Goal: Task Accomplishment & Management: Complete application form

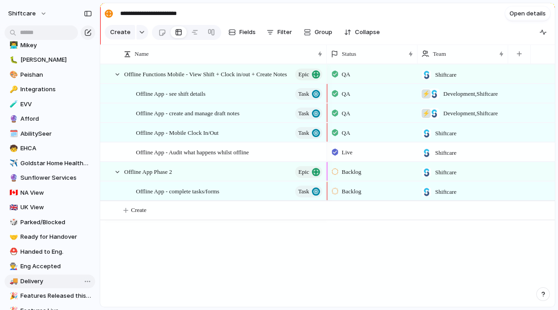
scroll to position [247, 0]
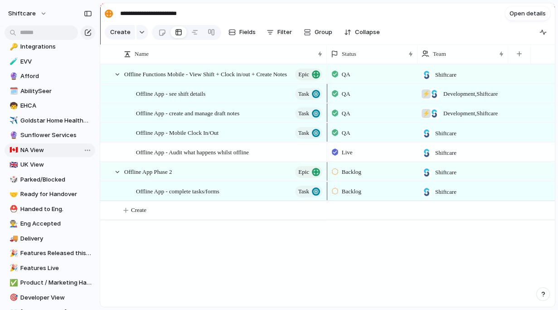
click at [34, 151] on span "NA View" at bounding box center [56, 150] width 72 height 9
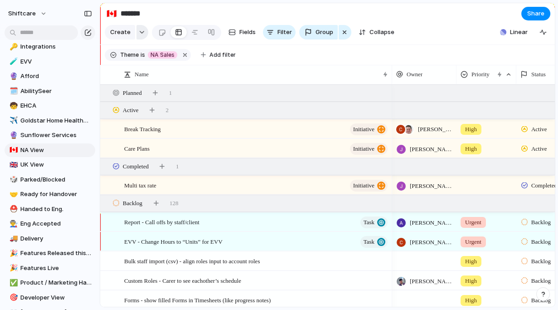
click at [139, 33] on div "button" at bounding box center [142, 32] width 6 height 4
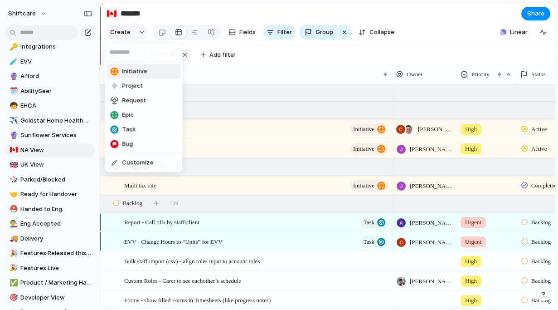
click at [122, 33] on div "Initiative Project Request Epic Task Bug Customize" at bounding box center [279, 155] width 558 height 310
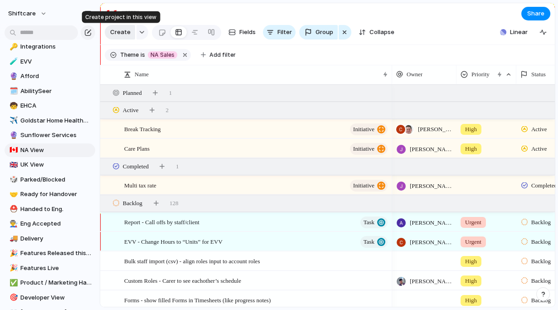
click at [116, 33] on span "Create" at bounding box center [120, 32] width 20 height 9
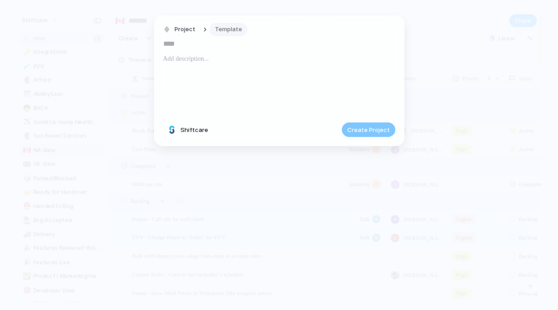
click at [230, 32] on span "Template" at bounding box center [228, 29] width 27 height 9
click at [121, 49] on div "Title of Feature Request | A short, clear title Product Requirements Document (…" at bounding box center [279, 155] width 558 height 310
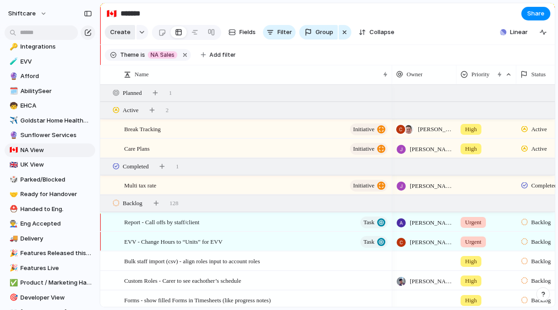
click at [114, 31] on span "Create" at bounding box center [120, 32] width 20 height 9
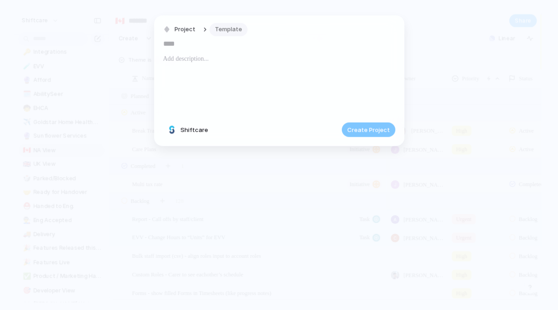
click at [222, 22] on div "Project Template Shiftcare Create Project" at bounding box center [279, 80] width 250 height 131
click at [222, 29] on span "Template" at bounding box center [228, 29] width 27 height 9
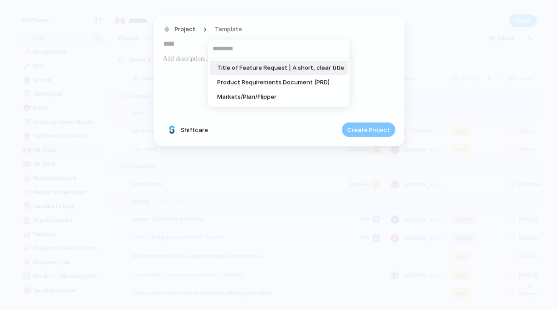
click at [327, 63] on span "Title of Feature Request | A short, clear title" at bounding box center [280, 67] width 127 height 9
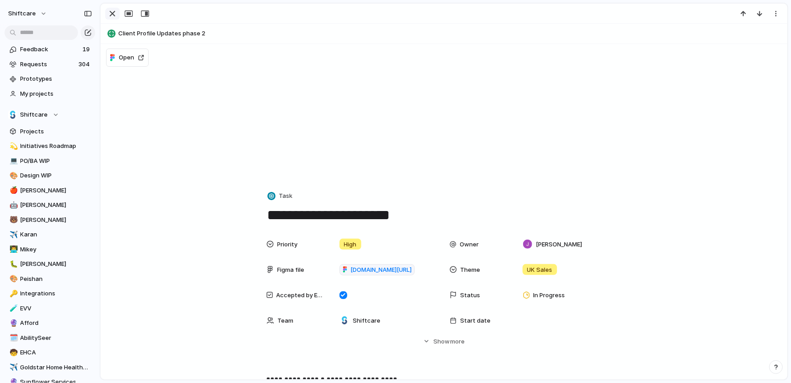
click at [114, 14] on div "button" at bounding box center [112, 13] width 11 height 11
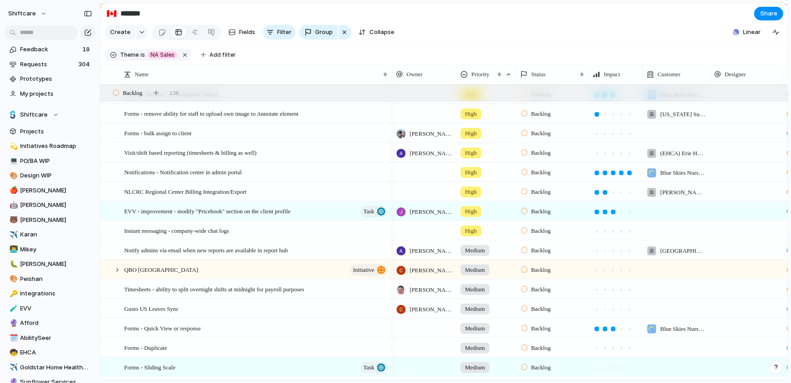
scroll to position [493, 0]
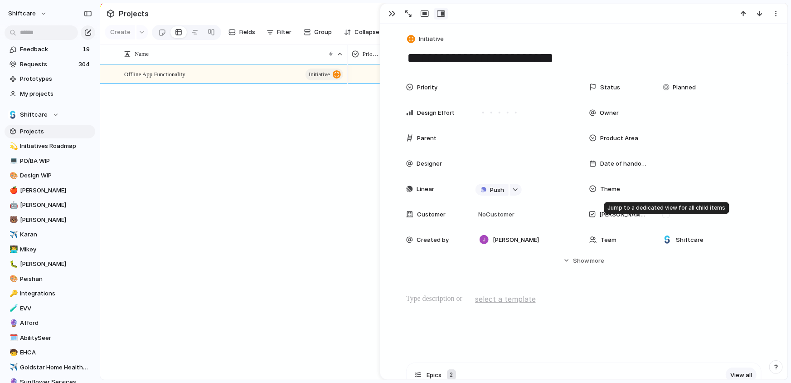
scroll to position [166, 0]
